Goal: Task Accomplishment & Management: Manage account settings

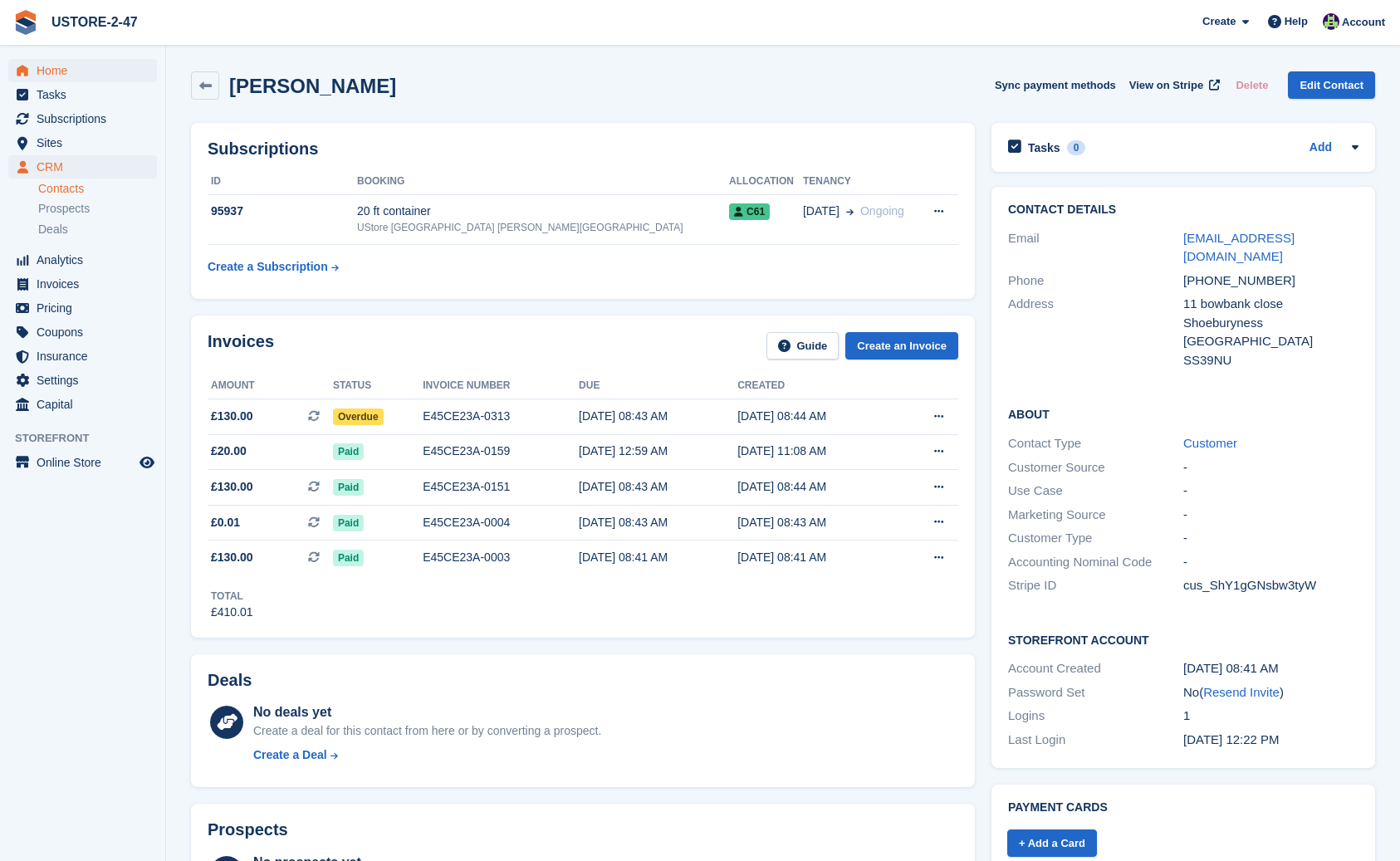
click at [73, 71] on span "Home" at bounding box center [86, 71] width 100 height 23
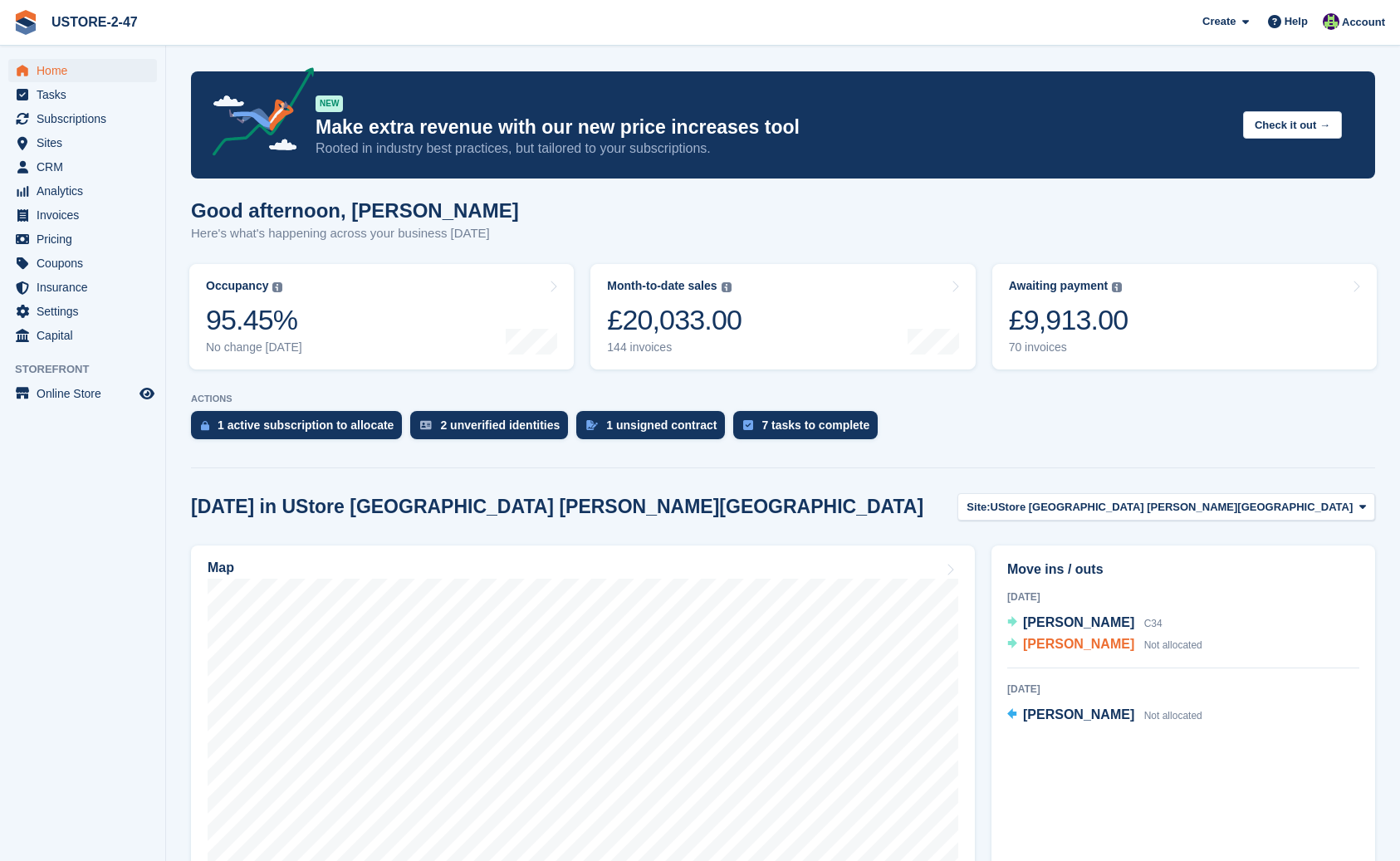
click at [1063, 649] on span "Richard Blake" at bounding box center [1078, 644] width 111 height 14
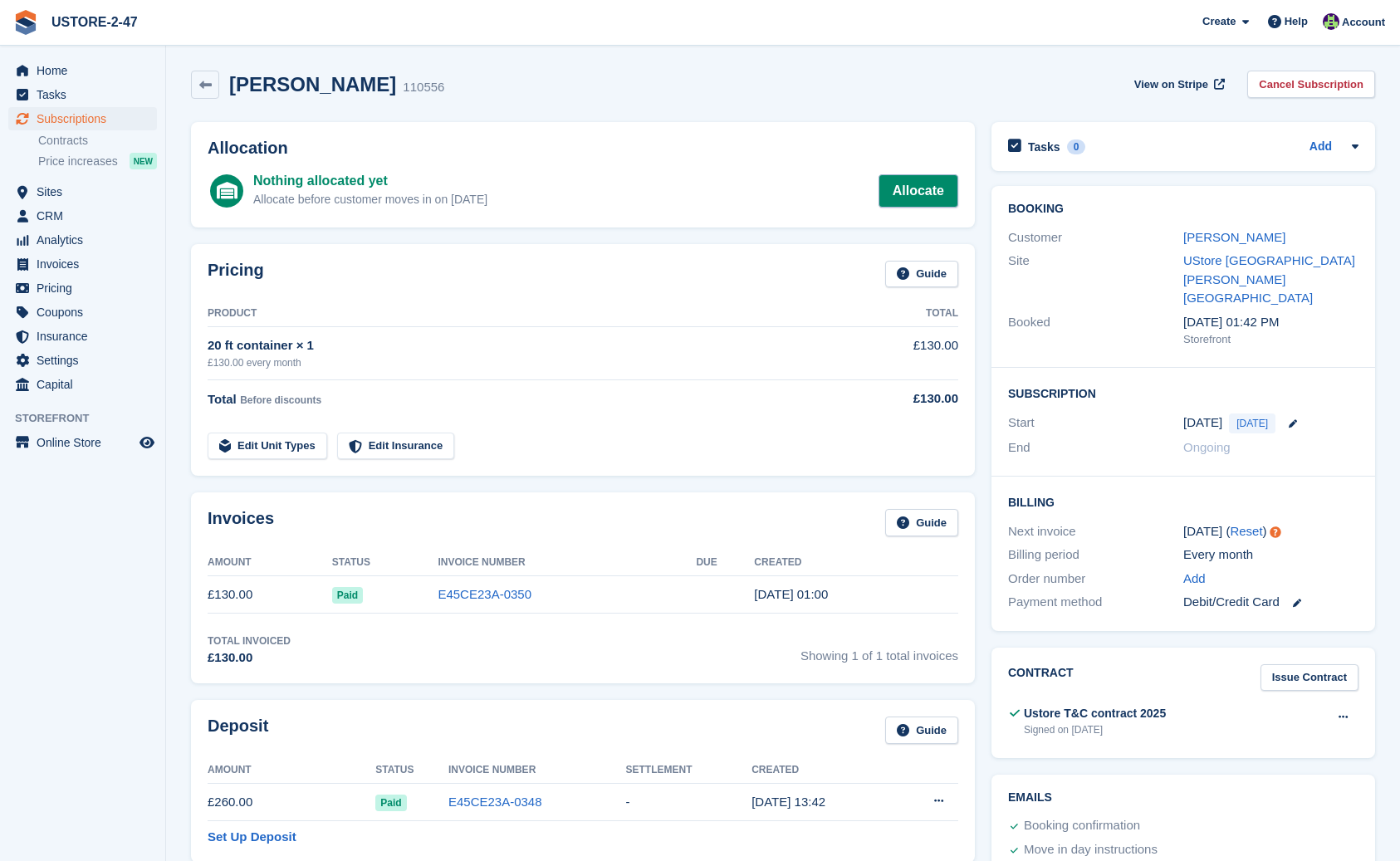
scroll to position [3, 0]
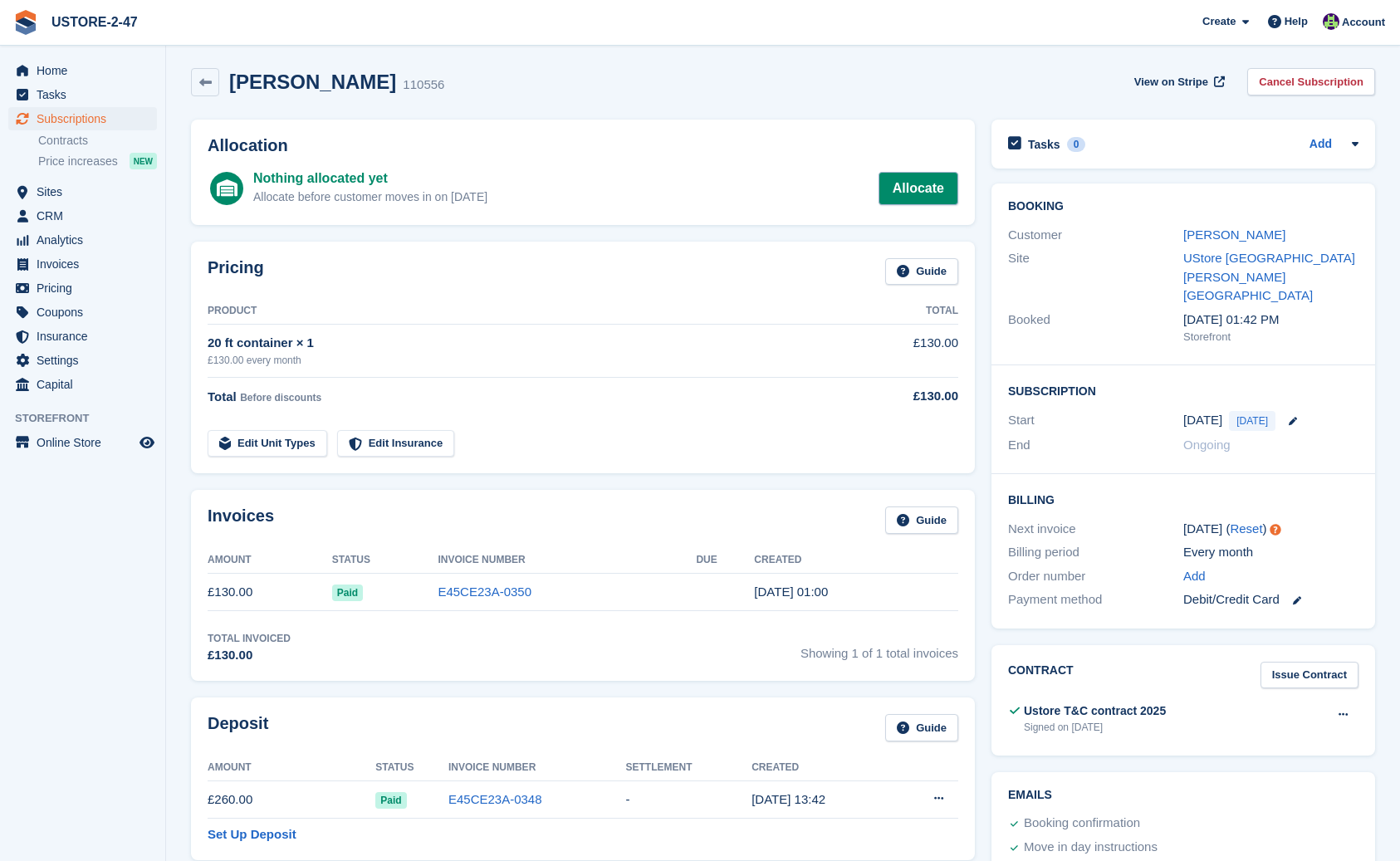
click at [909, 191] on link "Allocate" at bounding box center [918, 188] width 79 height 33
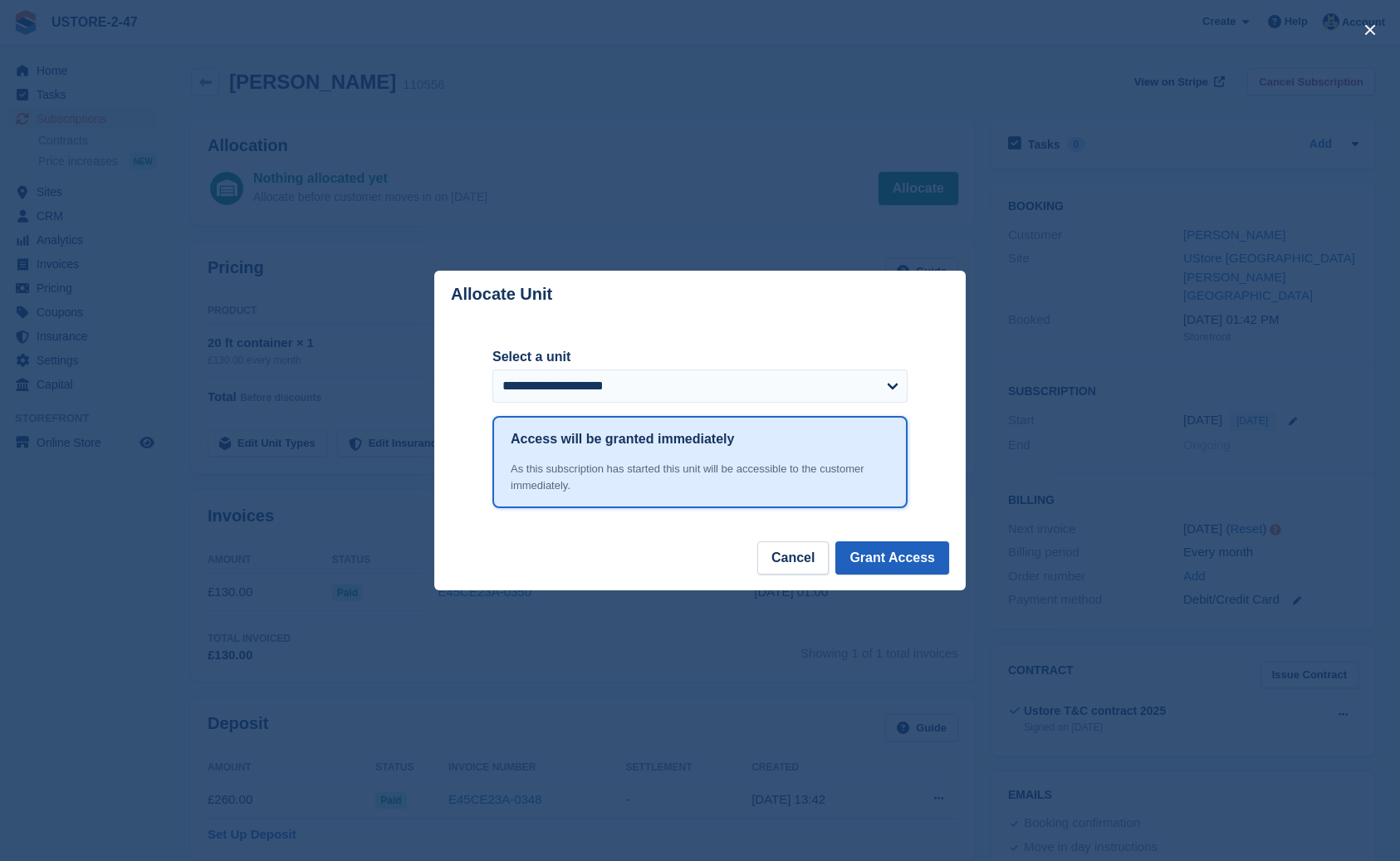
click at [888, 560] on button "Grant Access" at bounding box center [892, 558] width 114 height 33
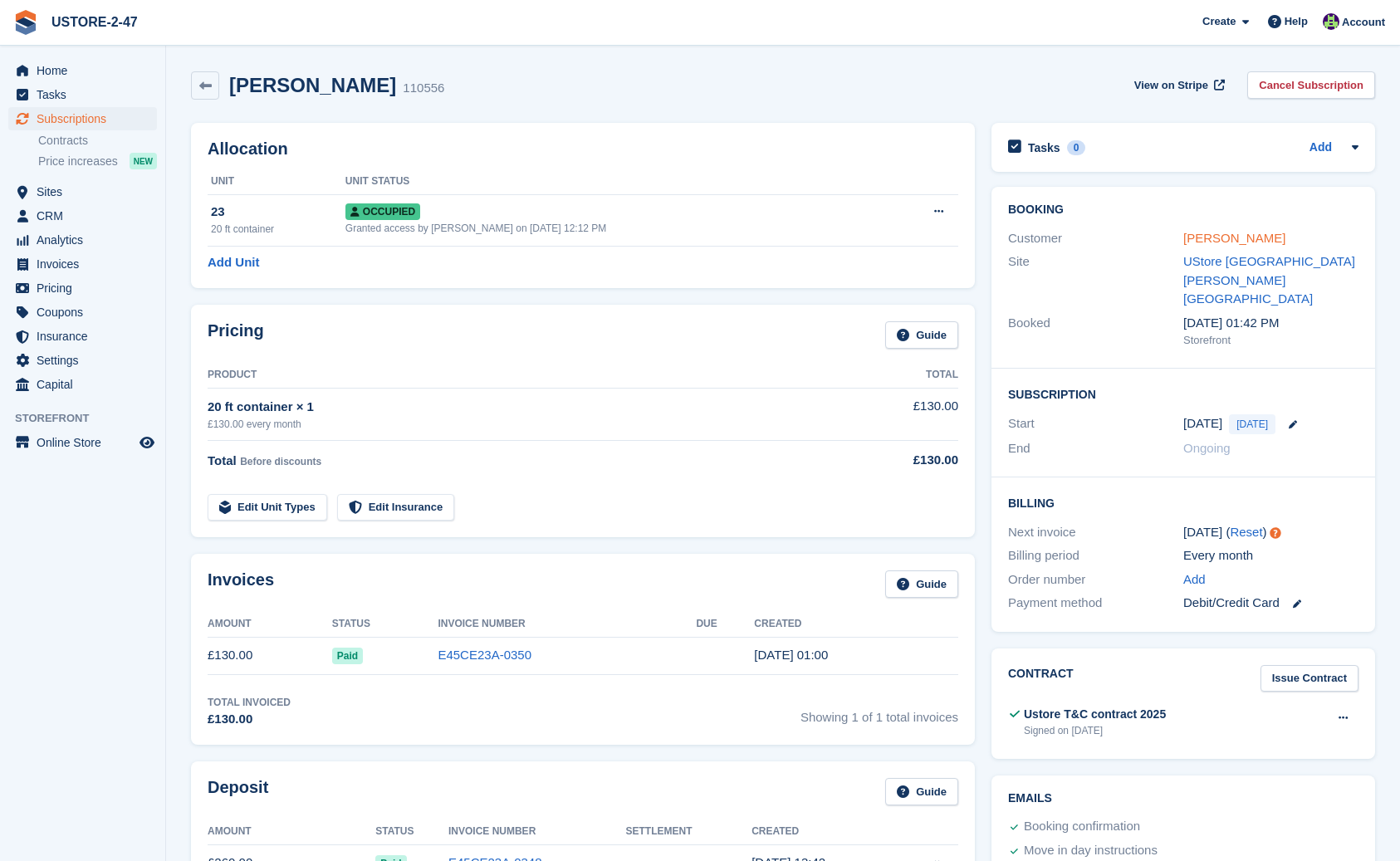
scroll to position [0, 1]
click at [1230, 235] on link "Richard Blake" at bounding box center [1234, 237] width 102 height 14
